Goal: Information Seeking & Learning: Learn about a topic

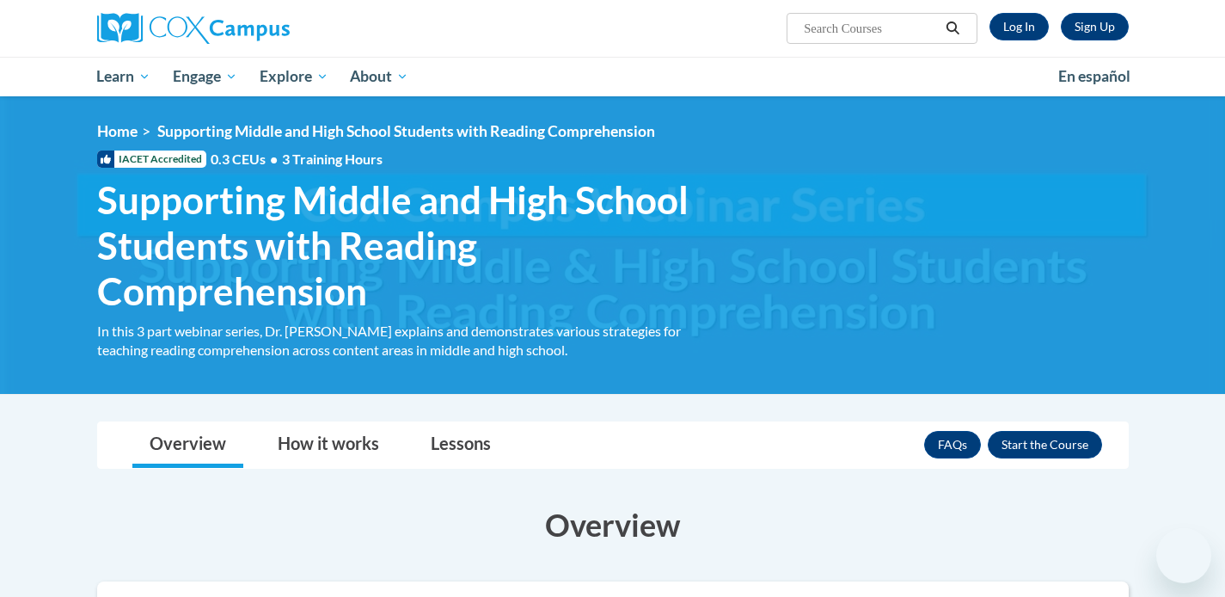
click at [576, 465] on div "Overview How it works Lessons FAQs Enroll" at bounding box center [613, 445] width 1004 height 46
click at [1023, 18] on link "Log In" at bounding box center [1018, 27] width 59 height 28
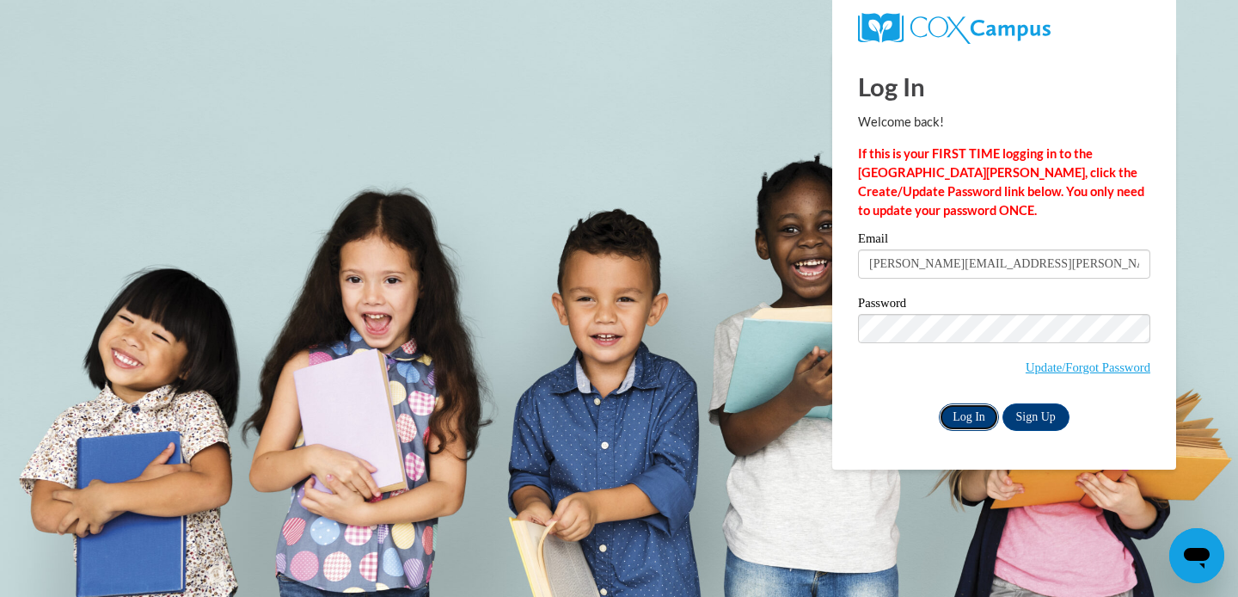
click at [962, 413] on input "Log In" at bounding box center [969, 417] width 60 height 28
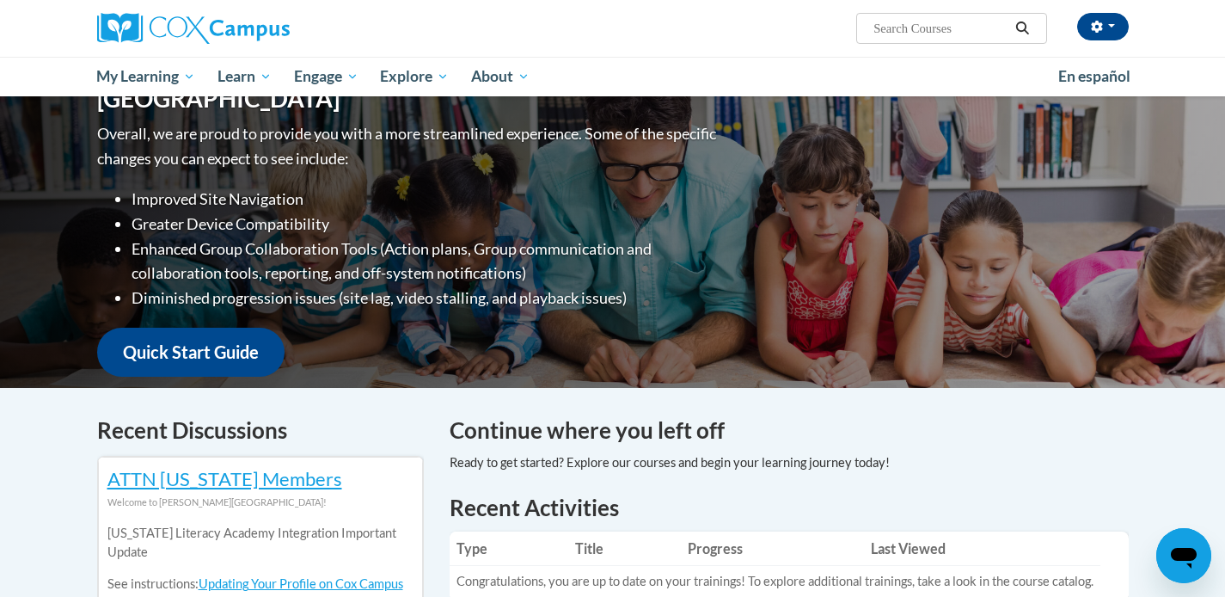
scroll to position [185, 0]
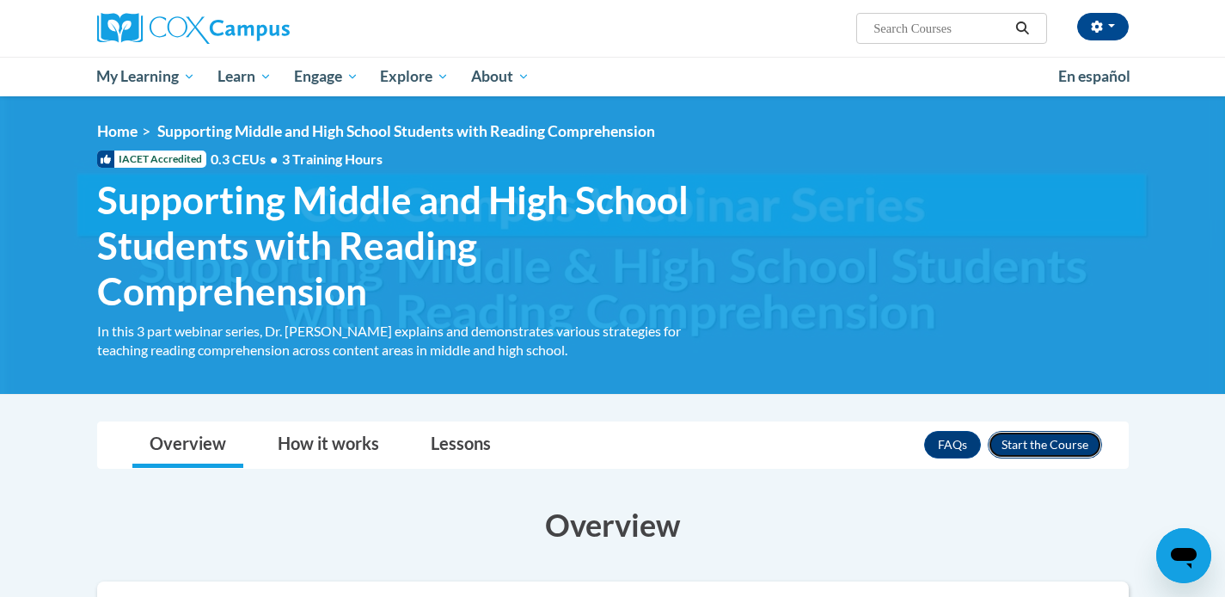
click at [1046, 452] on button "Enroll" at bounding box center [1045, 445] width 114 height 28
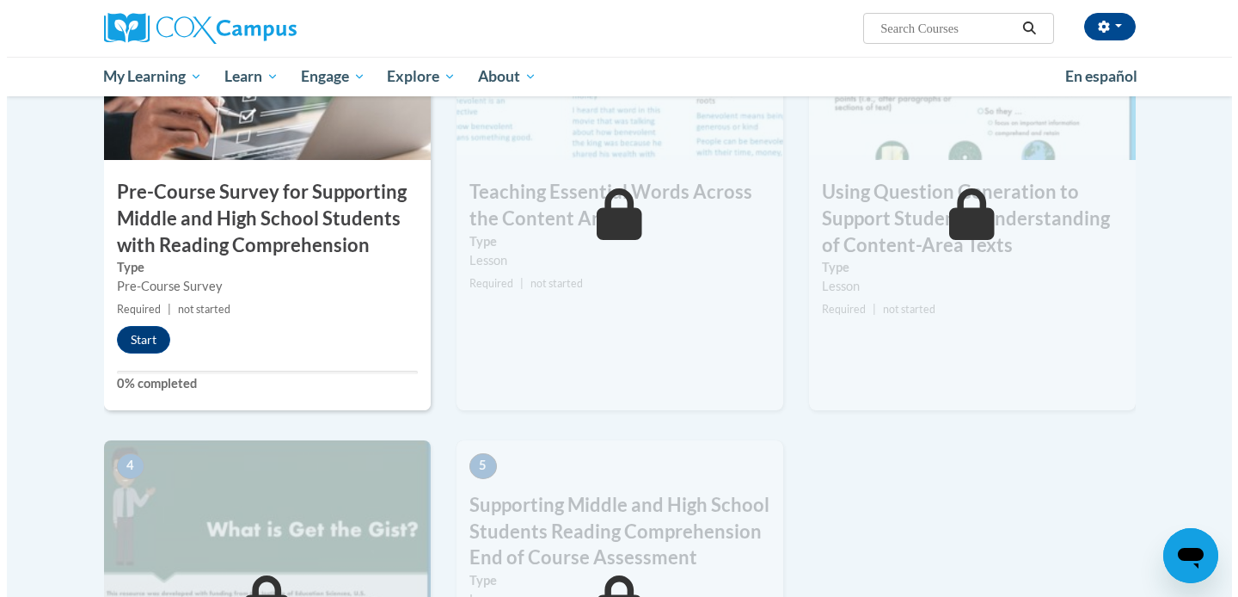
scroll to position [492, 0]
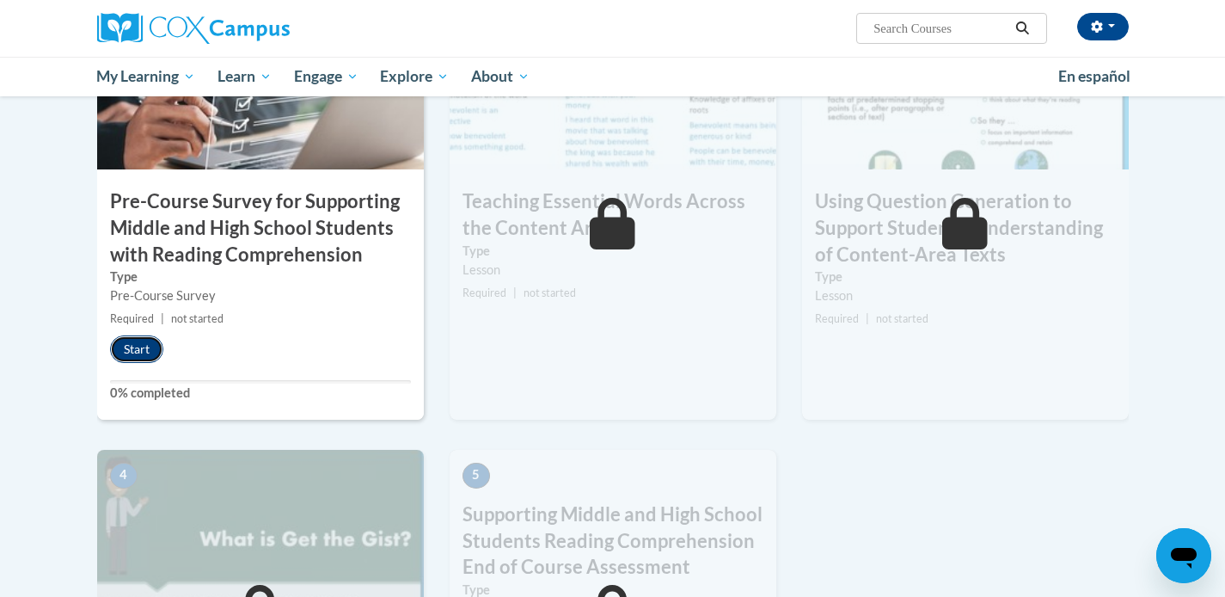
click at [119, 355] on button "Start" at bounding box center [136, 349] width 53 height 28
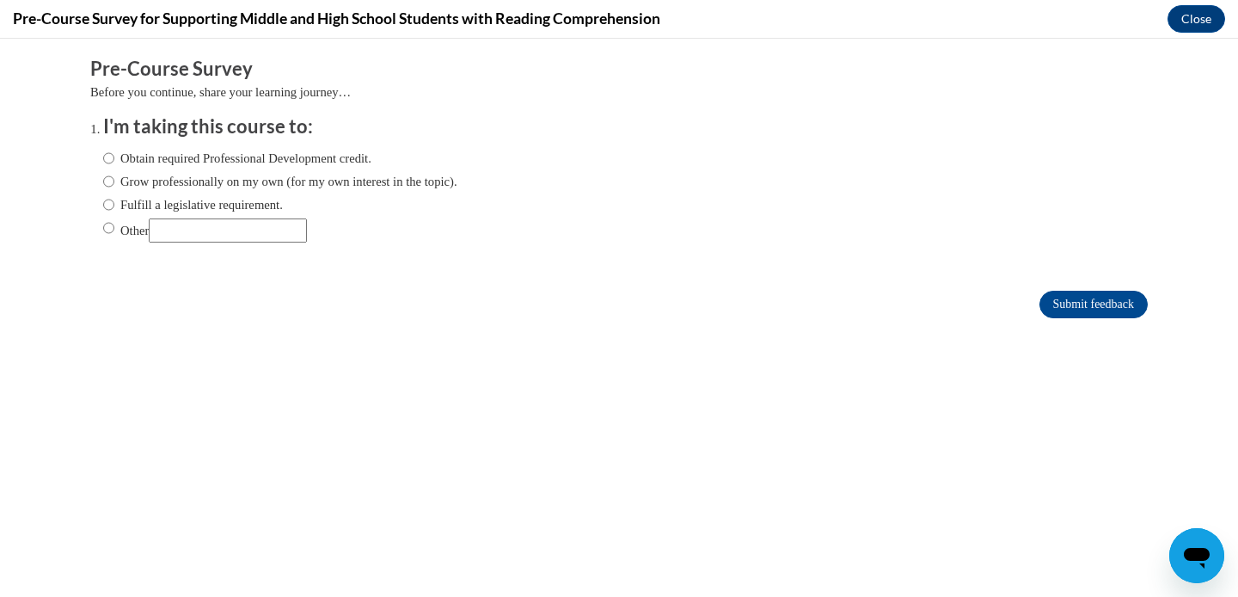
scroll to position [0, 0]
click at [103, 230] on input "Other" at bounding box center [108, 227] width 11 height 19
radio input "true"
click at [174, 231] on input "Other" at bounding box center [228, 230] width 158 height 24
type input "Complete assignment for class"
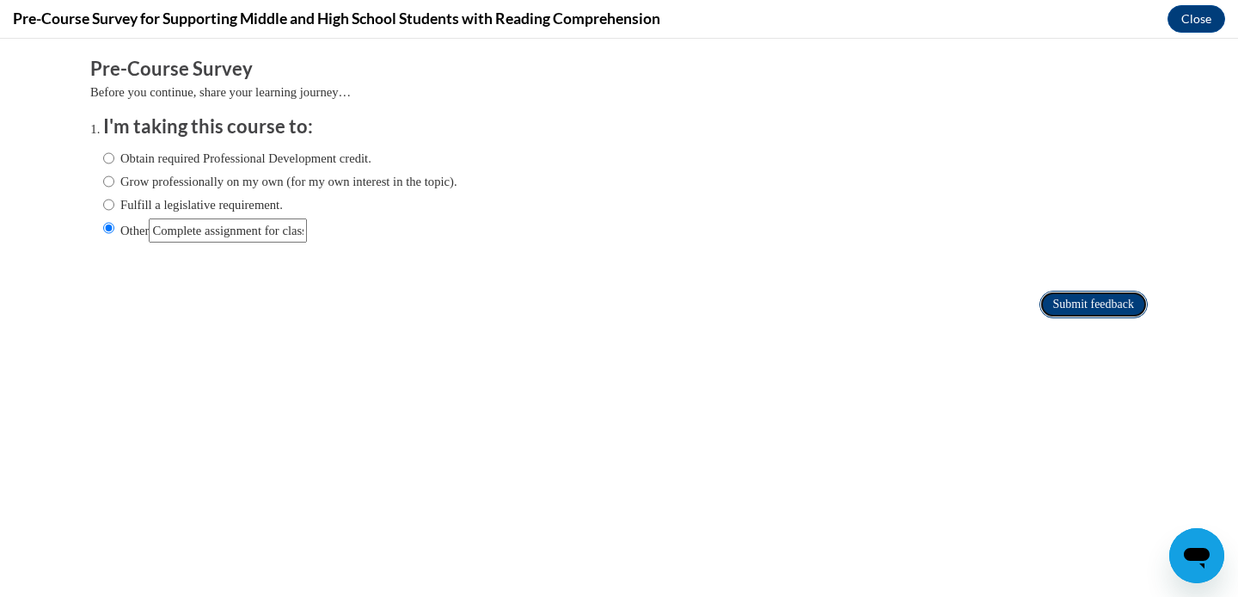
click at [1077, 298] on input "Submit feedback" at bounding box center [1093, 305] width 108 height 28
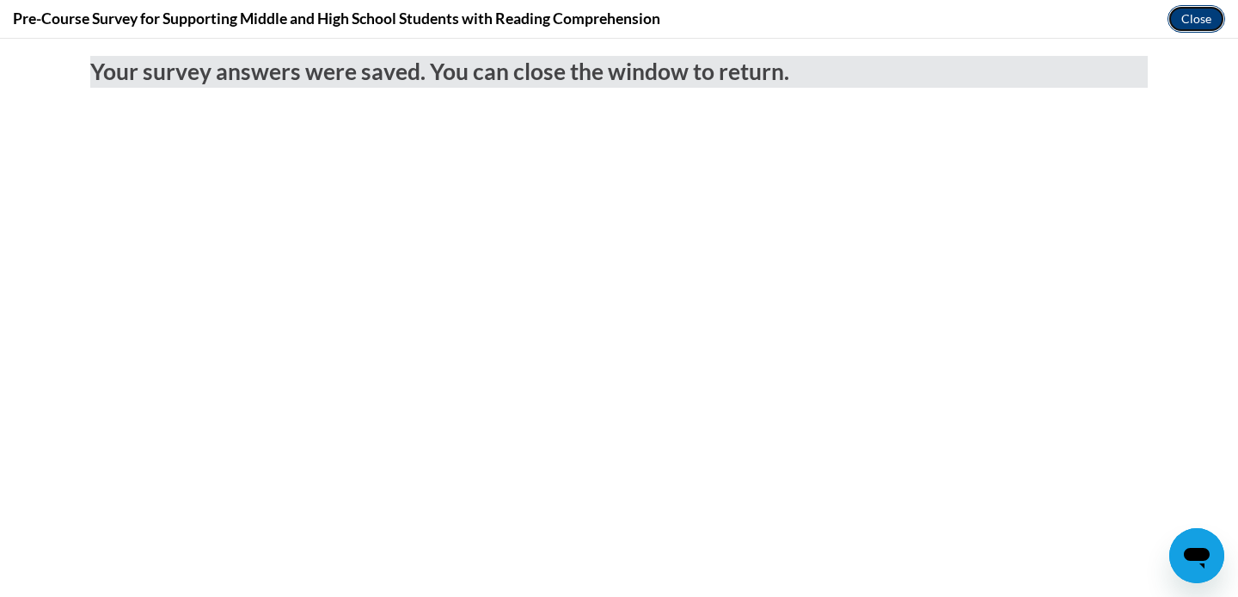
click at [1200, 24] on button "Close" at bounding box center [1196, 19] width 58 height 28
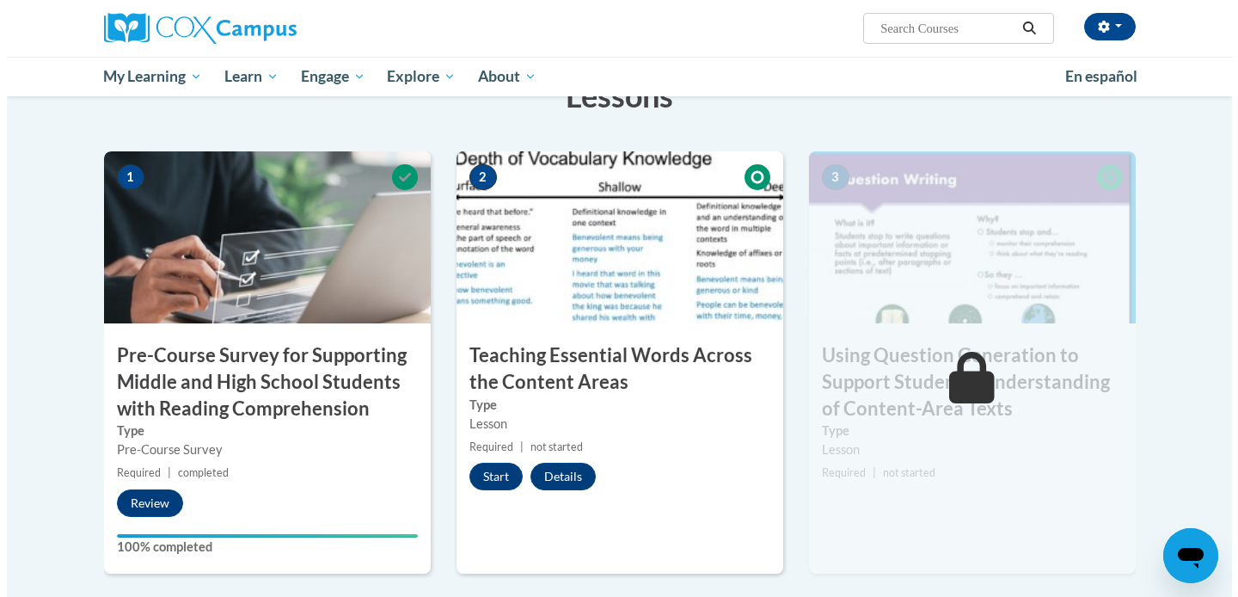
scroll to position [356, 0]
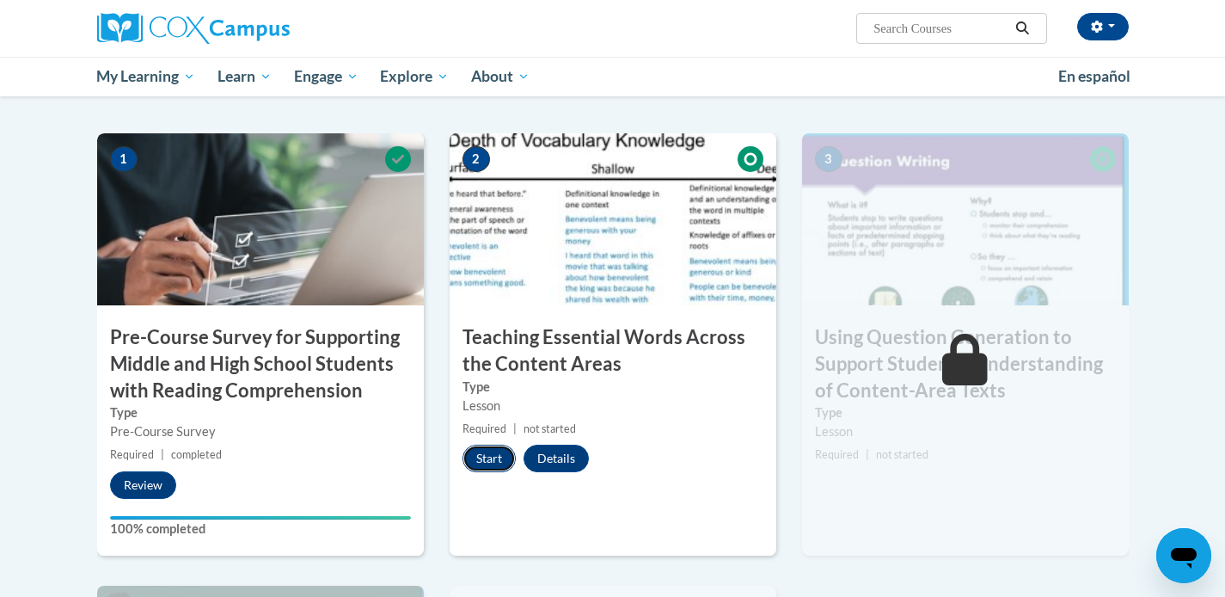
click at [493, 462] on button "Start" at bounding box center [488, 458] width 53 height 28
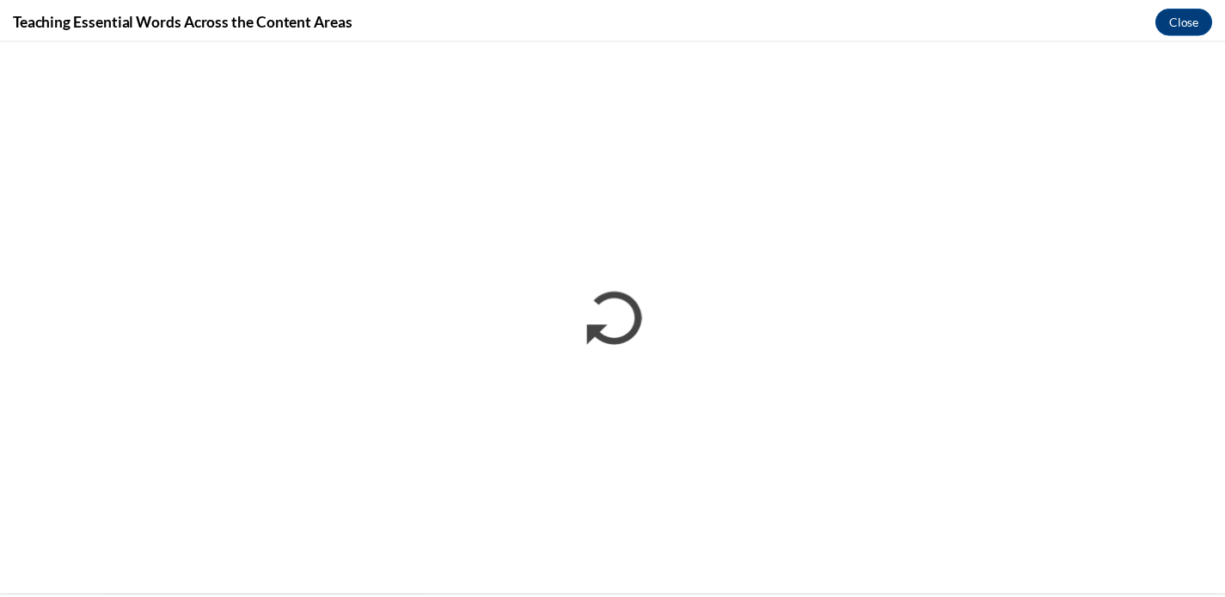
scroll to position [0, 0]
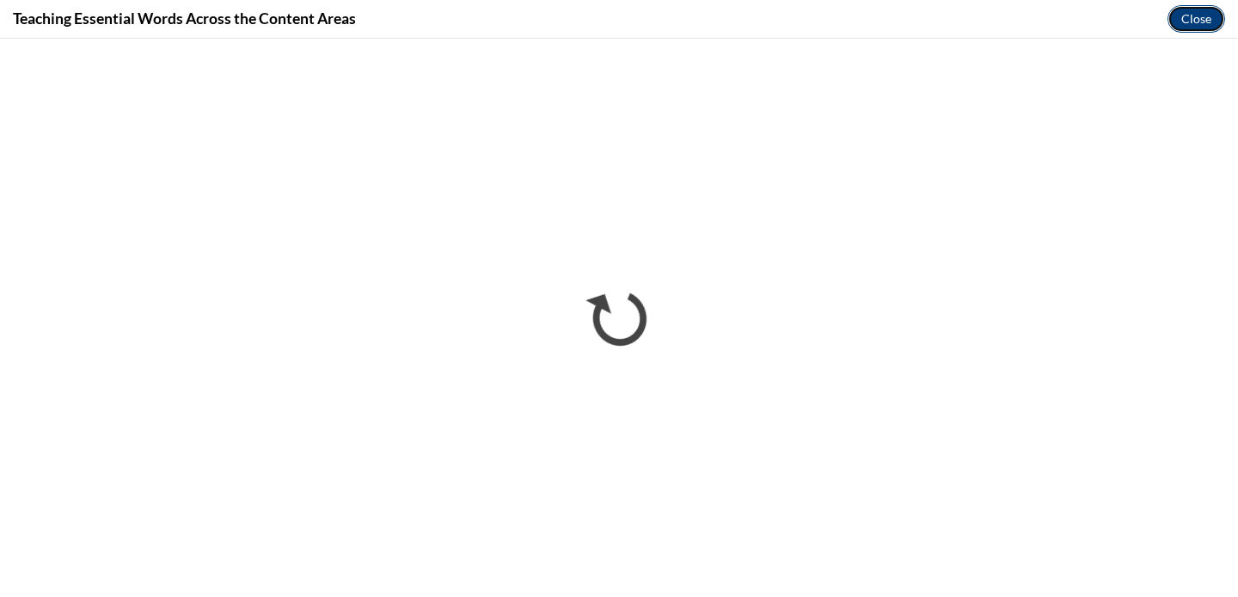
click at [1198, 27] on button "Close" at bounding box center [1196, 19] width 58 height 28
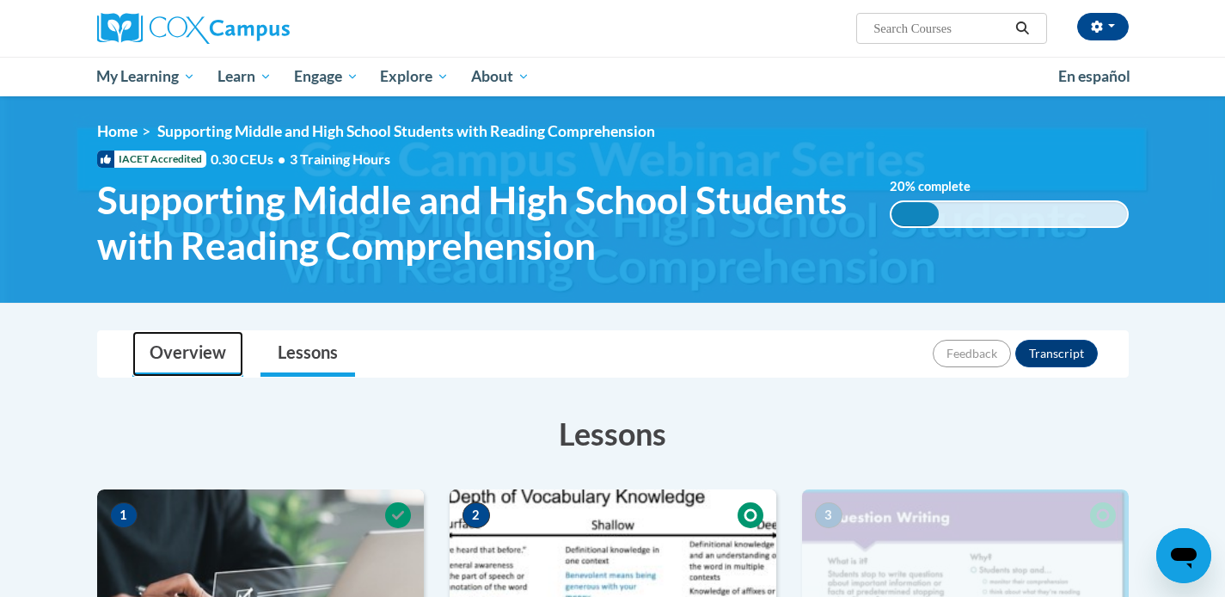
click at [192, 358] on link "Overview" at bounding box center [187, 354] width 111 height 46
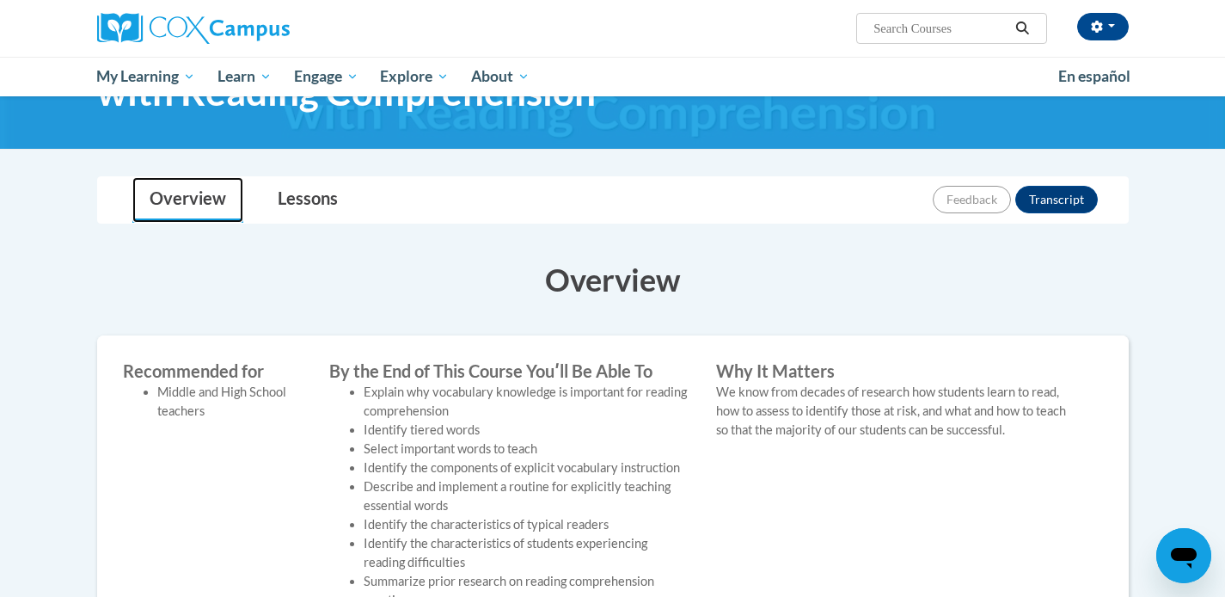
scroll to position [126, 0]
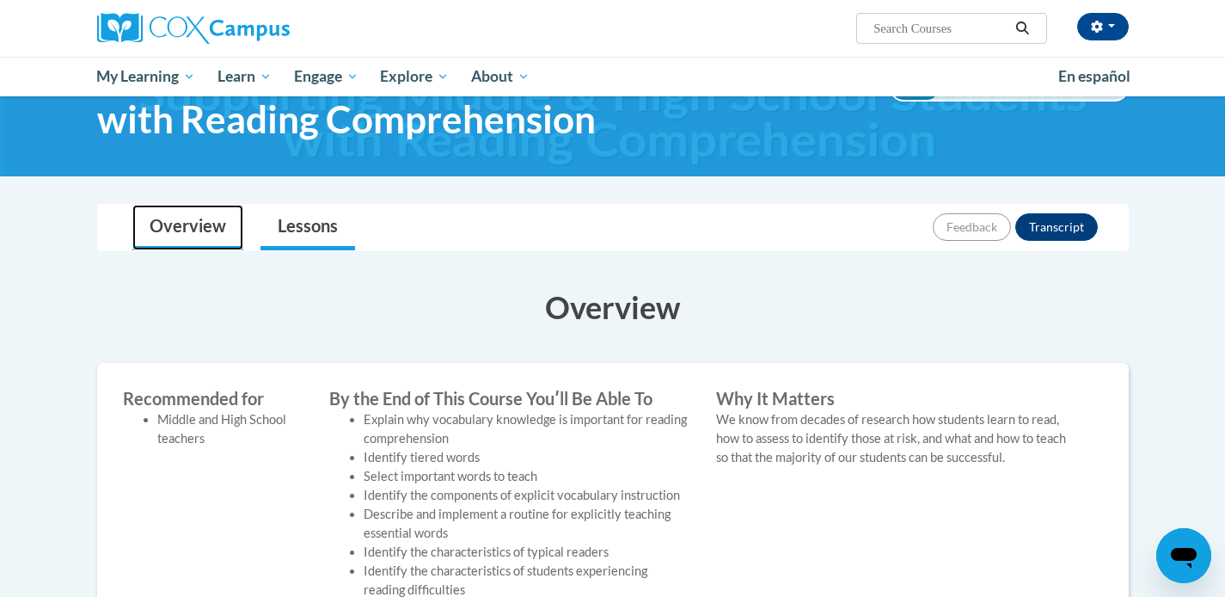
click at [309, 232] on link "Lessons" at bounding box center [307, 228] width 95 height 46
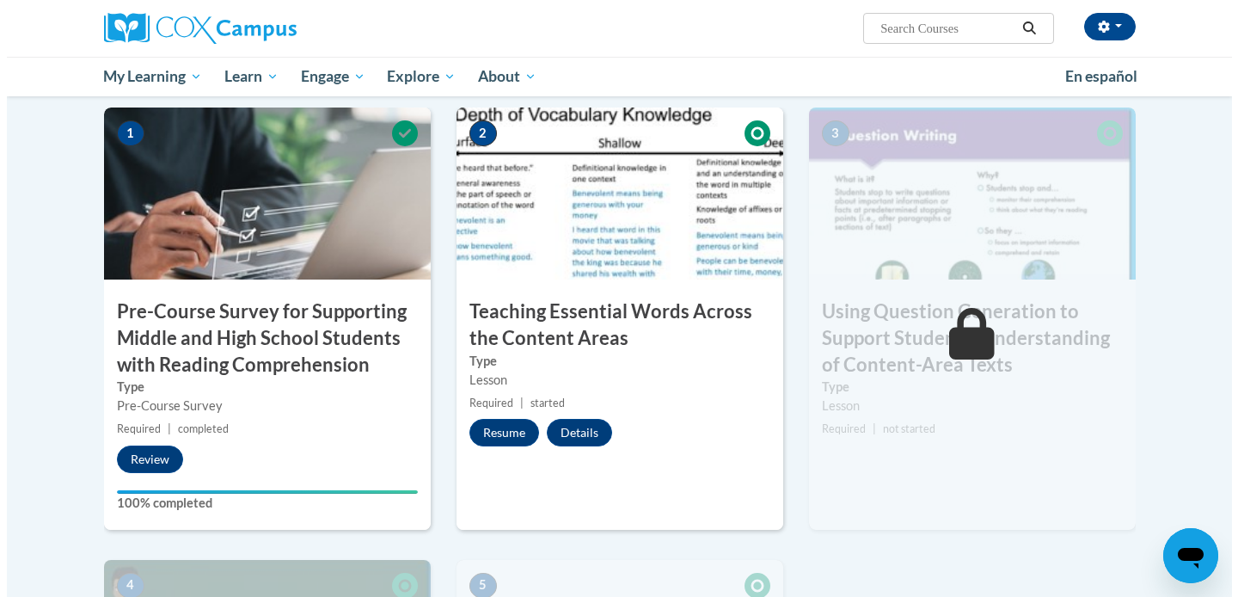
scroll to position [394, 0]
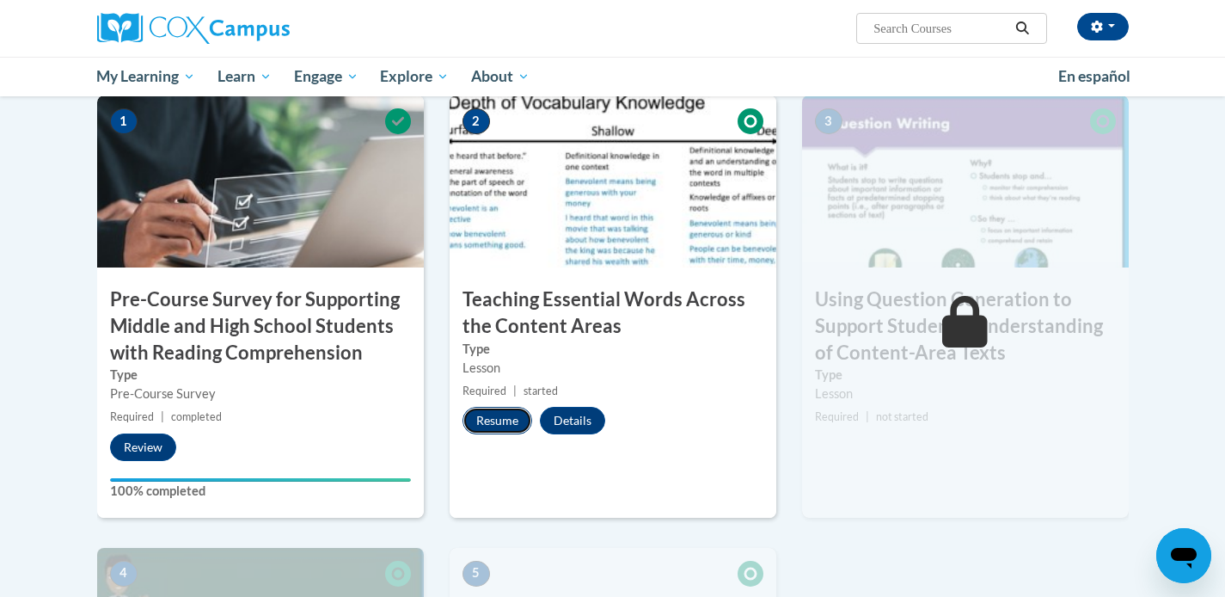
click at [500, 421] on button "Resume" at bounding box center [497, 421] width 70 height 28
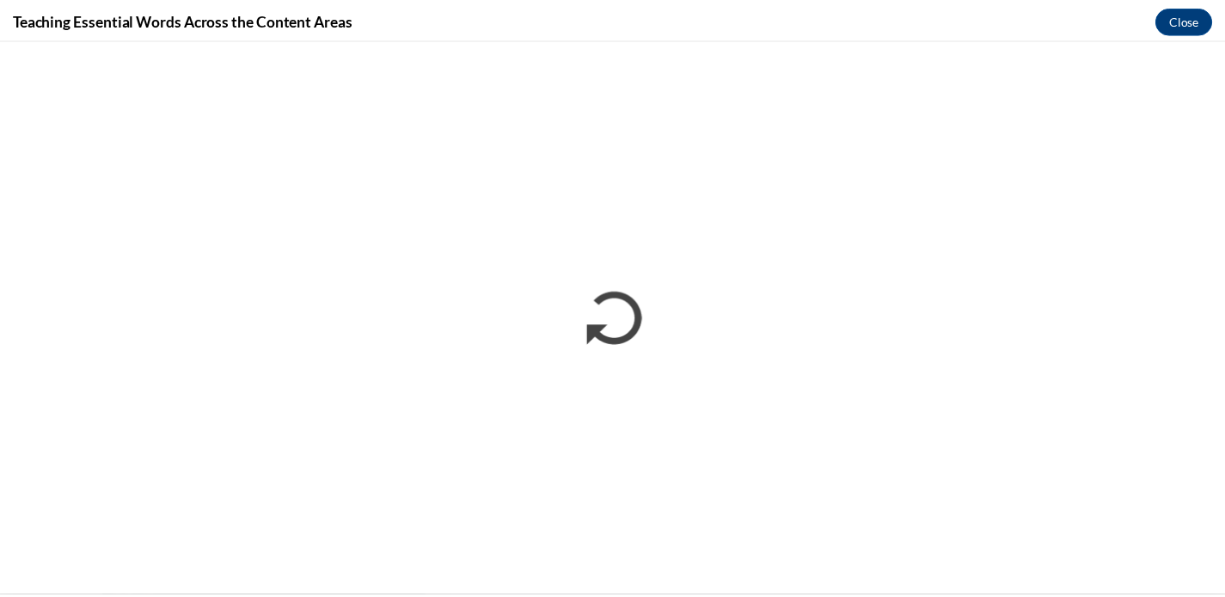
scroll to position [0, 0]
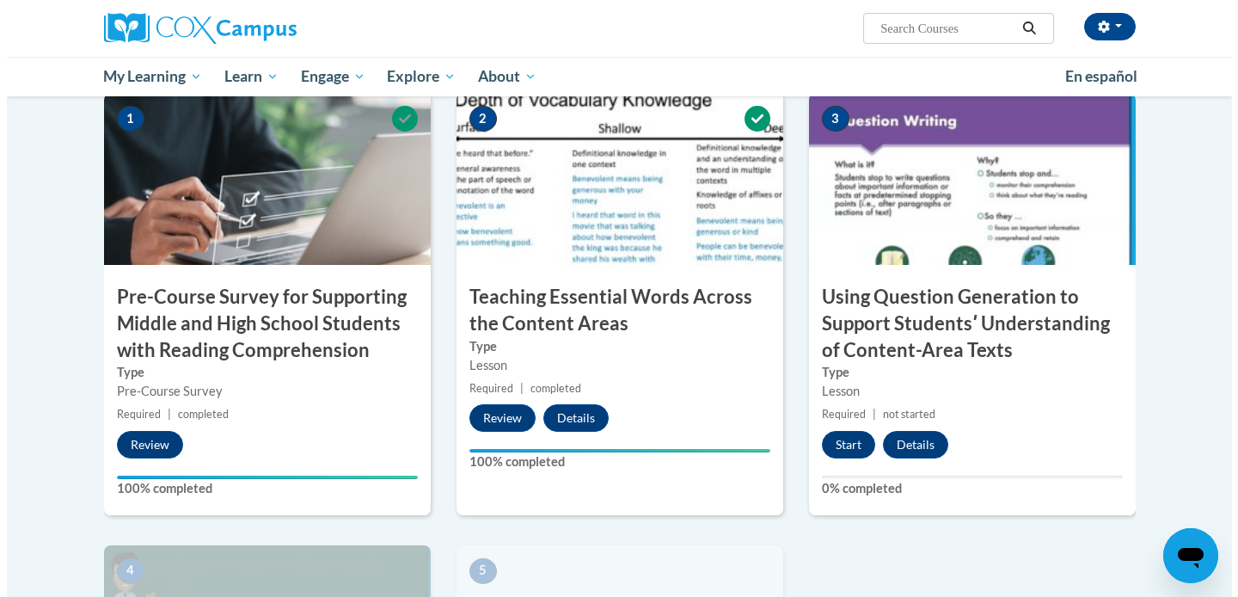
scroll to position [390, 0]
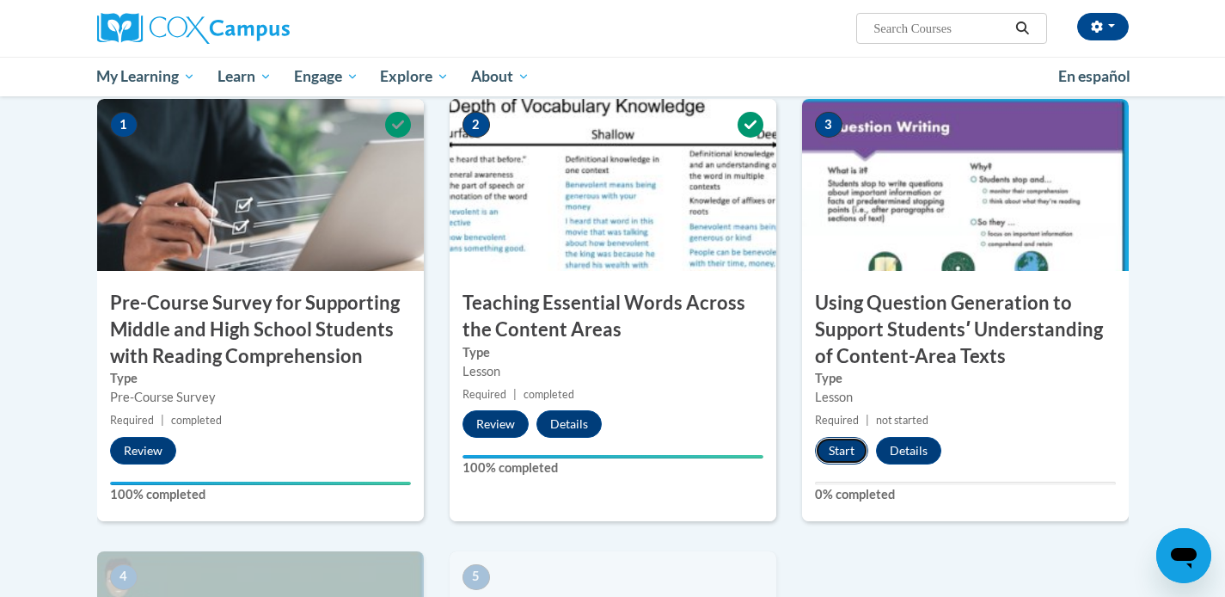
click at [835, 441] on button "Start" at bounding box center [841, 451] width 53 height 28
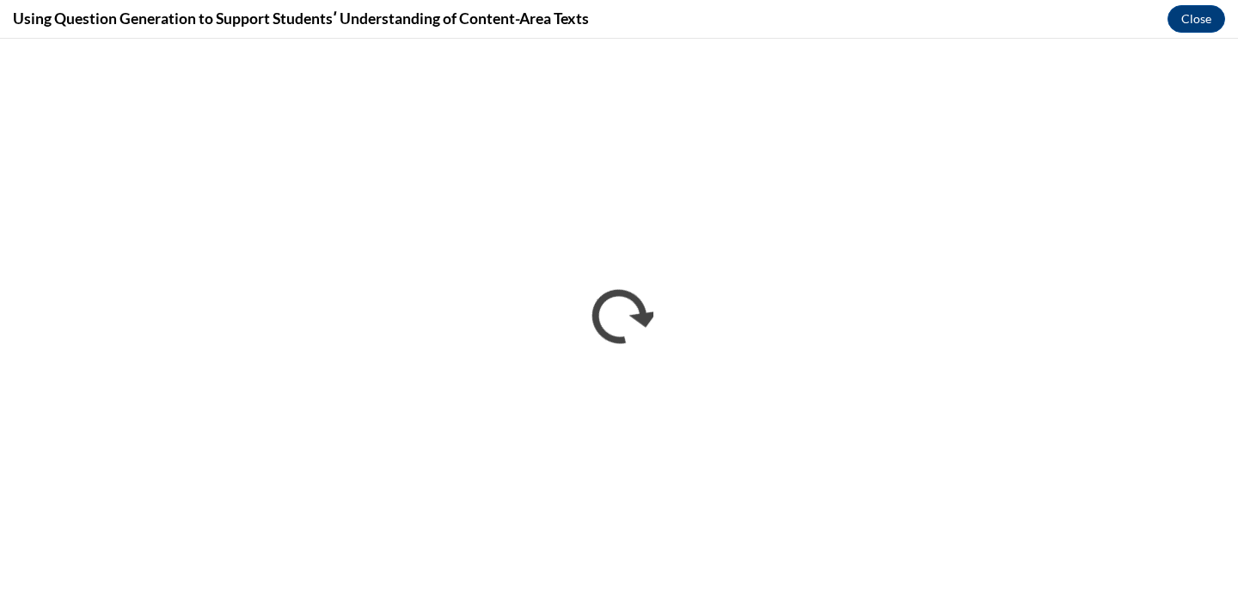
scroll to position [0, 0]
